Goal: Information Seeking & Learning: Learn about a topic

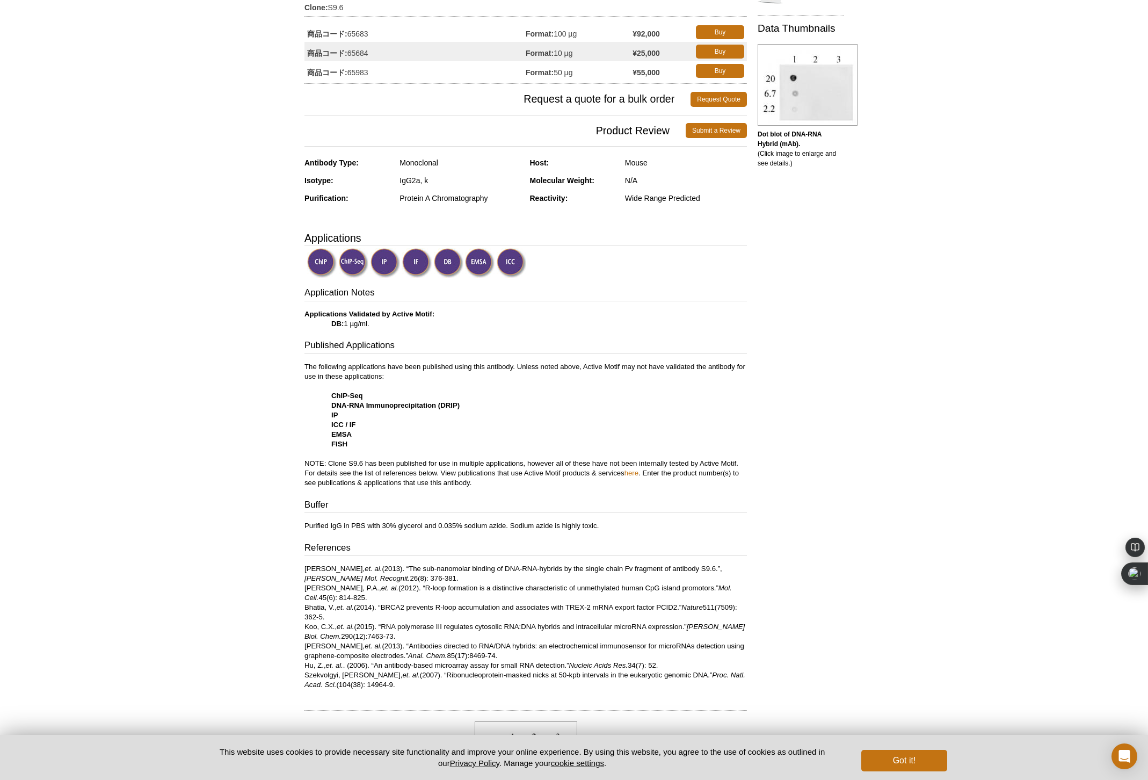
click at [389, 267] on img at bounding box center [386, 263] width 30 height 30
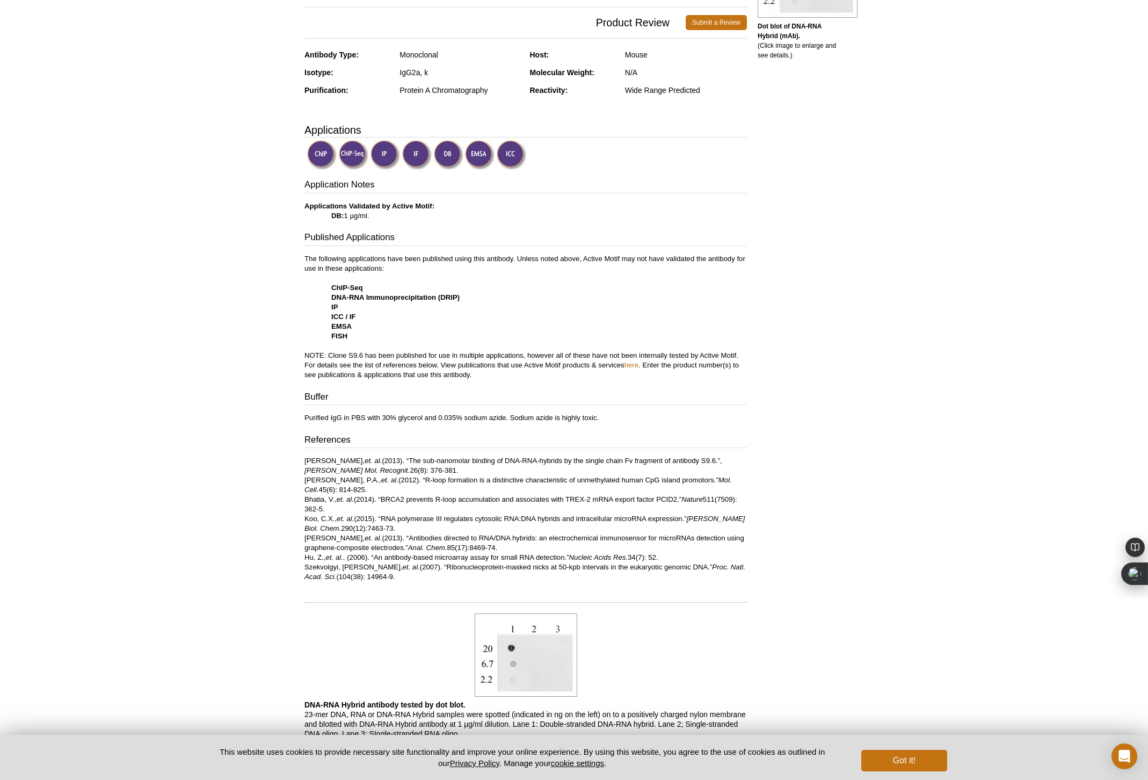
scroll to position [259, 0]
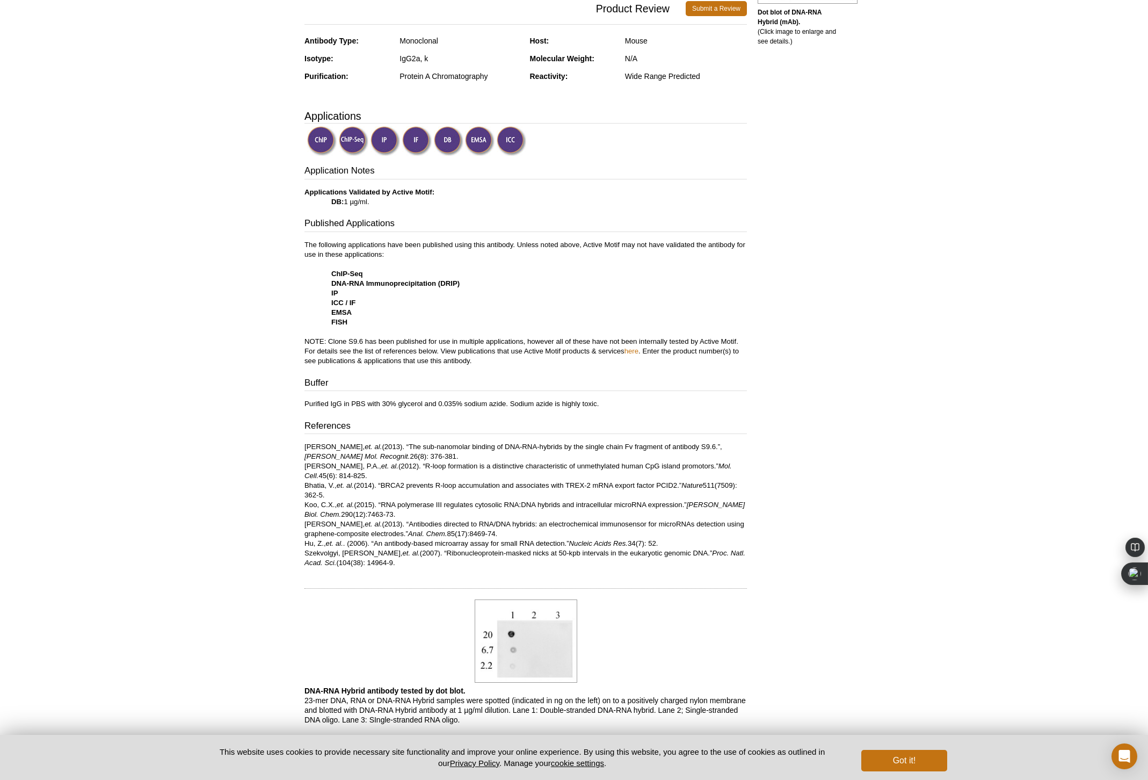
drag, startPoint x: 550, startPoint y: 366, endPoint x: 571, endPoint y: 375, distance: 22.4
click at [551, 366] on div "Application Notes Applications Validated by Active Motif: DB: 1 µg/ml. Publishe…" at bounding box center [525, 365] width 442 height 403
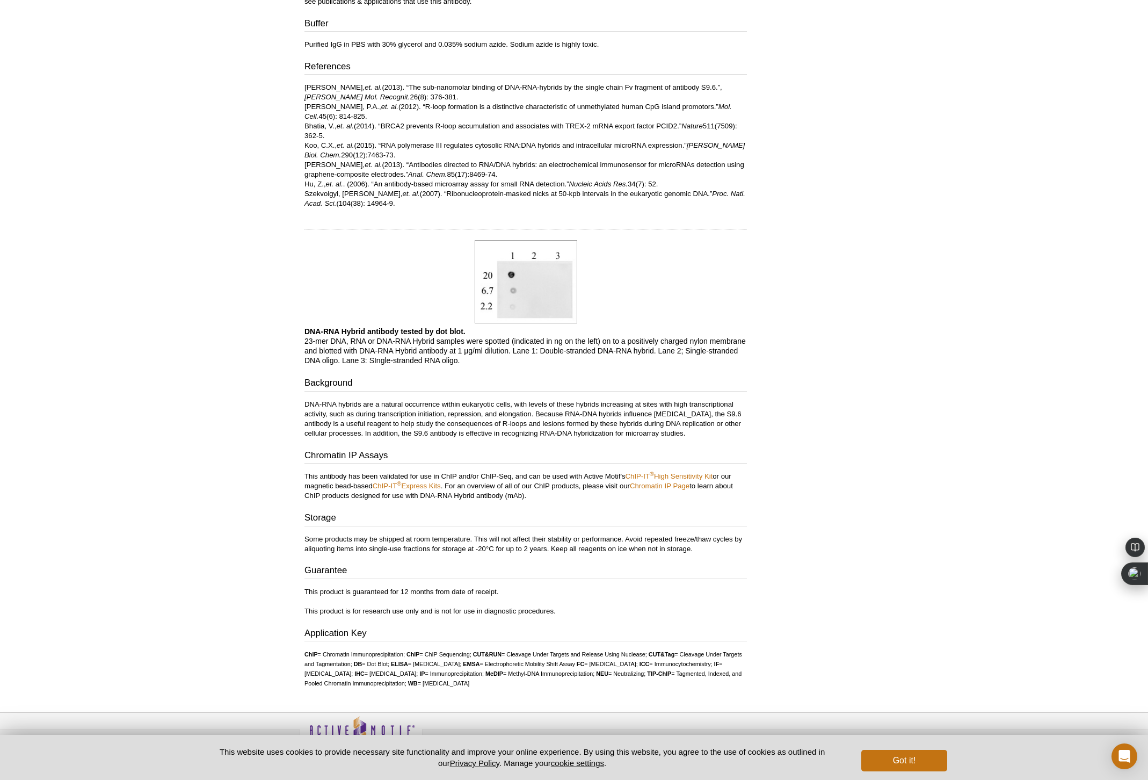
scroll to position [644, 0]
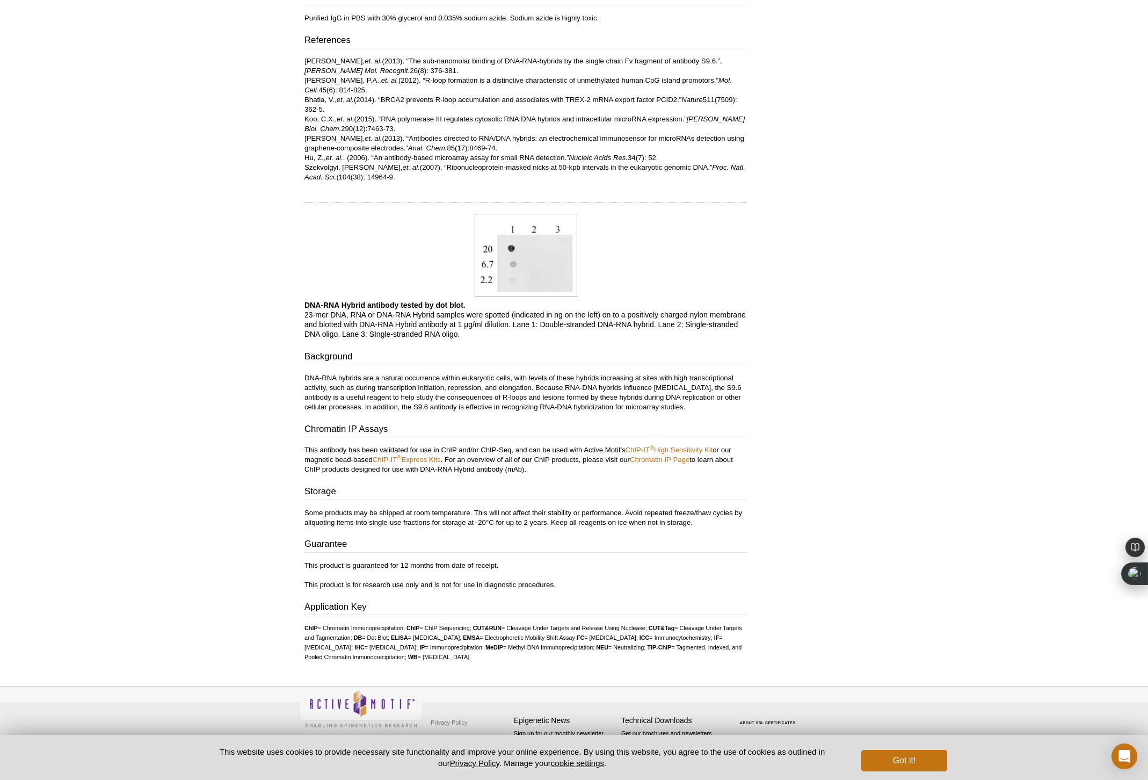
drag, startPoint x: 307, startPoint y: 308, endPoint x: 462, endPoint y: 326, distance: 156.2
click at [462, 326] on p "DNA-RNA Hybrid antibody tested by dot blot. 23-mer DNA, RNA or DNA-RNA Hybrid s…" at bounding box center [525, 319] width 442 height 39
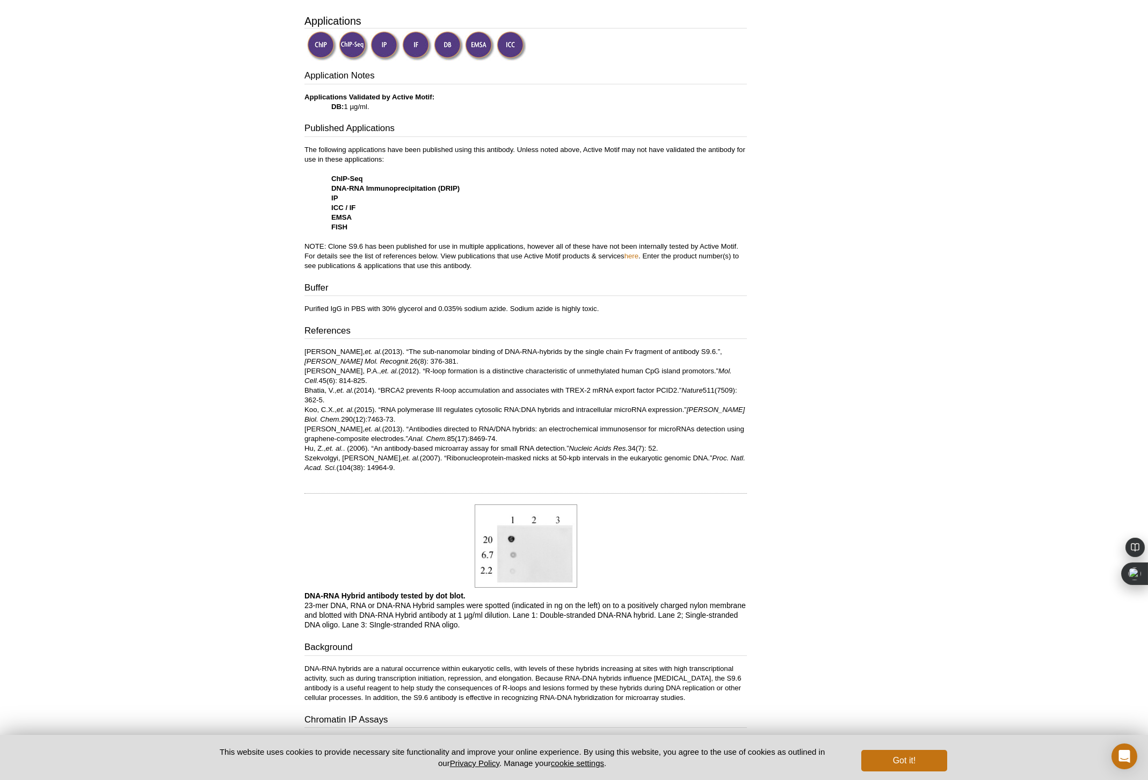
scroll to position [0, 0]
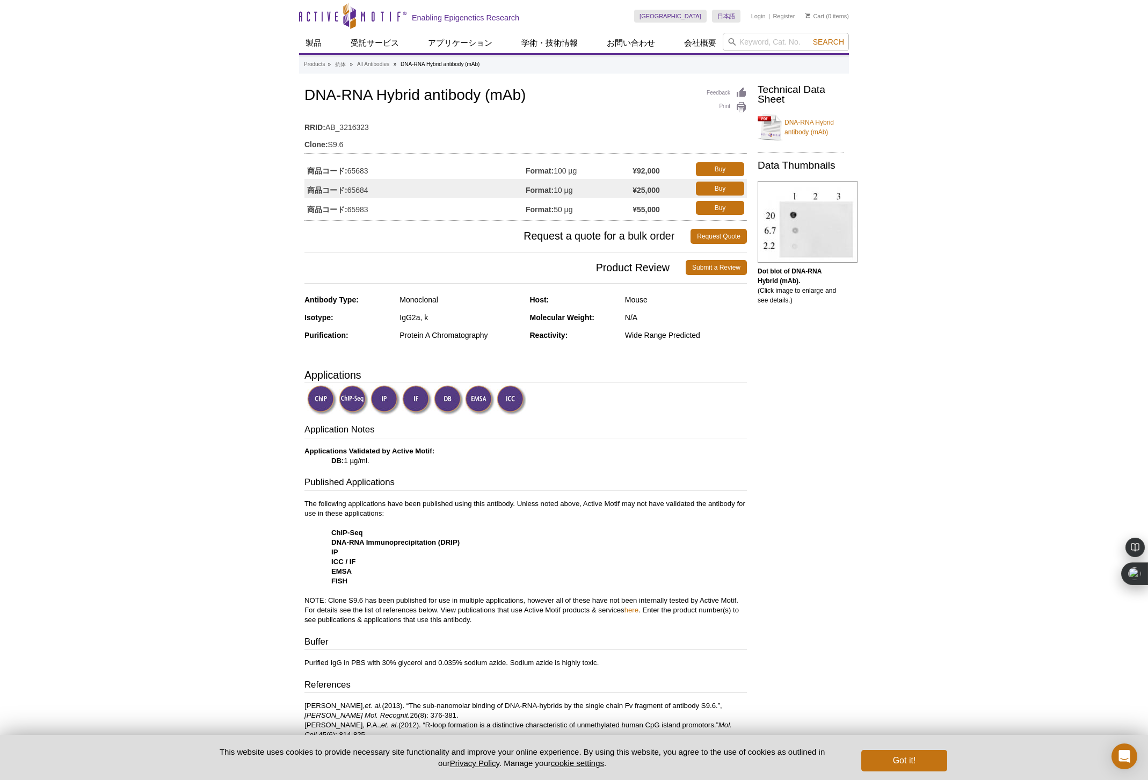
click at [877, 131] on div "Active Motif Logo Enabling Epigenetics Research 0 Search Skip to content Active…" at bounding box center [574, 712] width 1148 height 1424
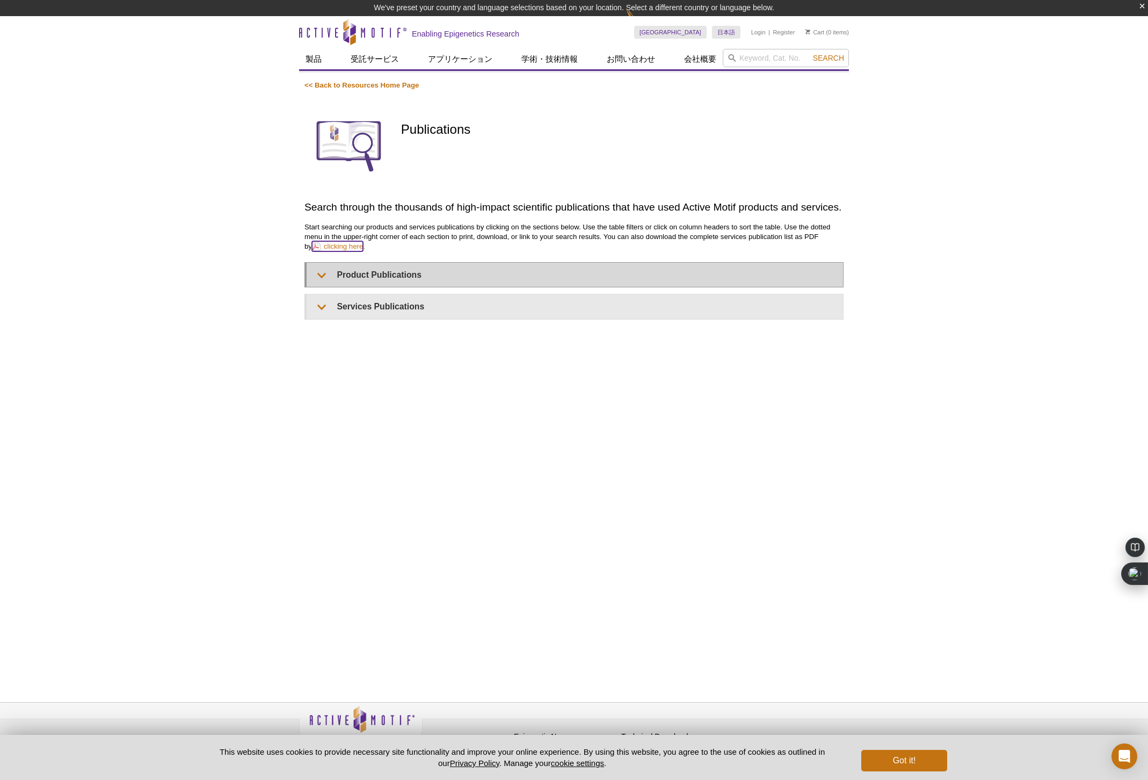
click at [317, 251] on link "clicking here" at bounding box center [337, 246] width 51 height 10
